Goal: Transaction & Acquisition: Subscribe to service/newsletter

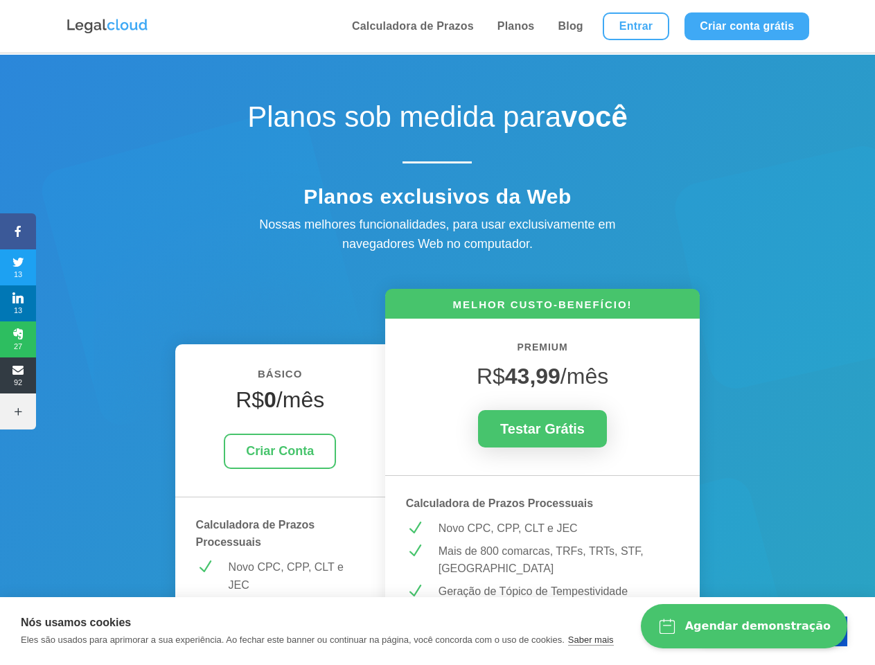
click at [18, 231] on icon at bounding box center [18, 231] width 36 height 11
click at [18, 267] on span "13" at bounding box center [18, 267] width 36 height 22
click at [18, 303] on span "13" at bounding box center [18, 303] width 36 height 22
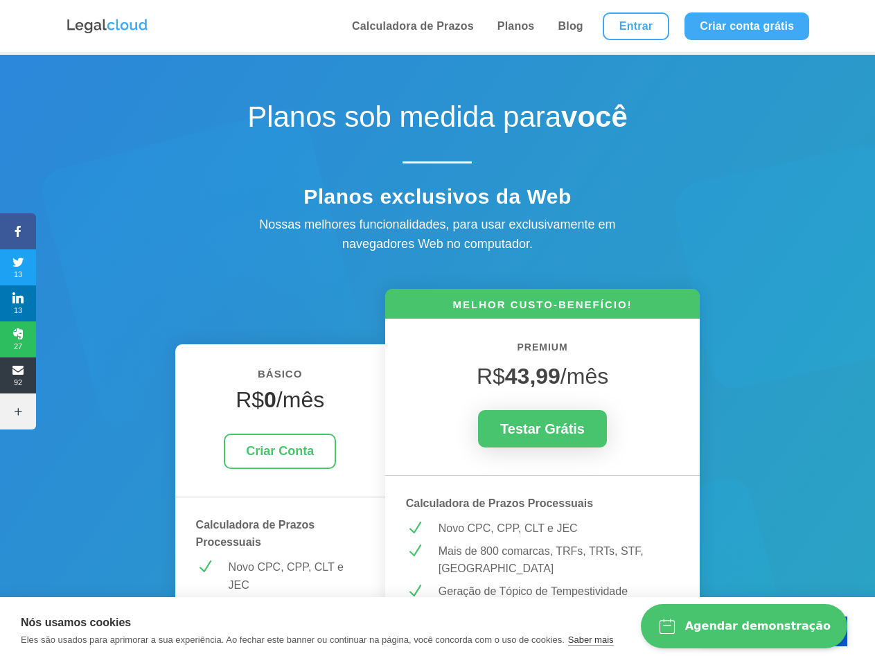
click at [18, 339] on span "27" at bounding box center [18, 339] width 36 height 22
click at [18, 375] on span "92" at bounding box center [18, 375] width 36 height 22
click at [18, 411] on icon at bounding box center [18, 411] width 36 height 11
